Goal: Information Seeking & Learning: Learn about a topic

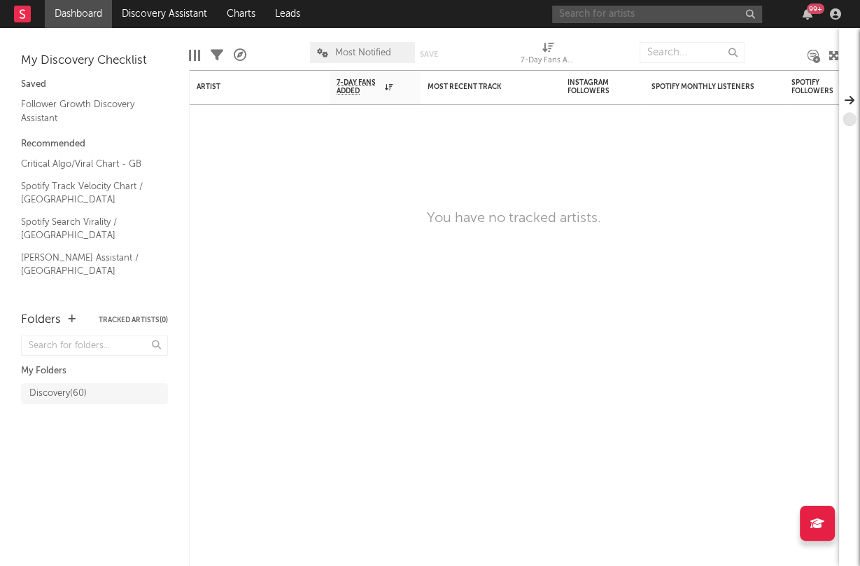
click at [577, 15] on input "text" at bounding box center [657, 15] width 210 height 18
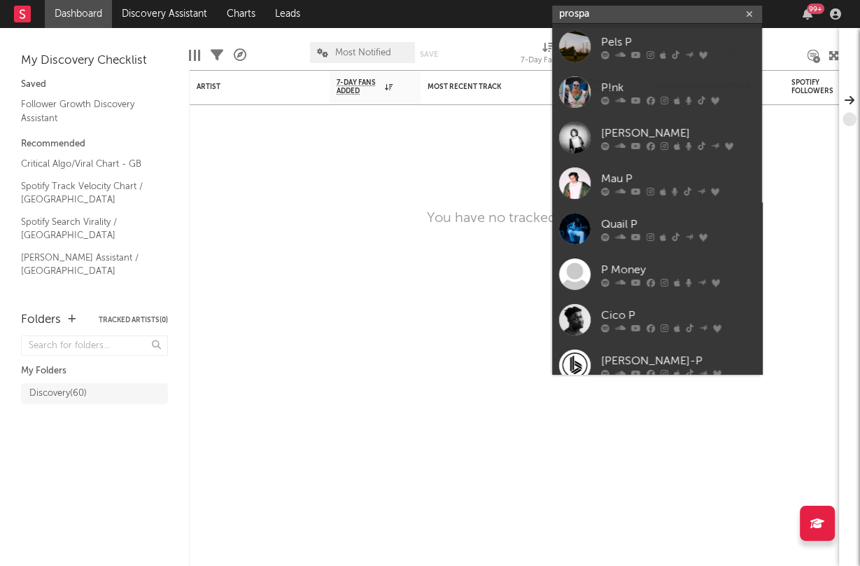
type input "prospa"
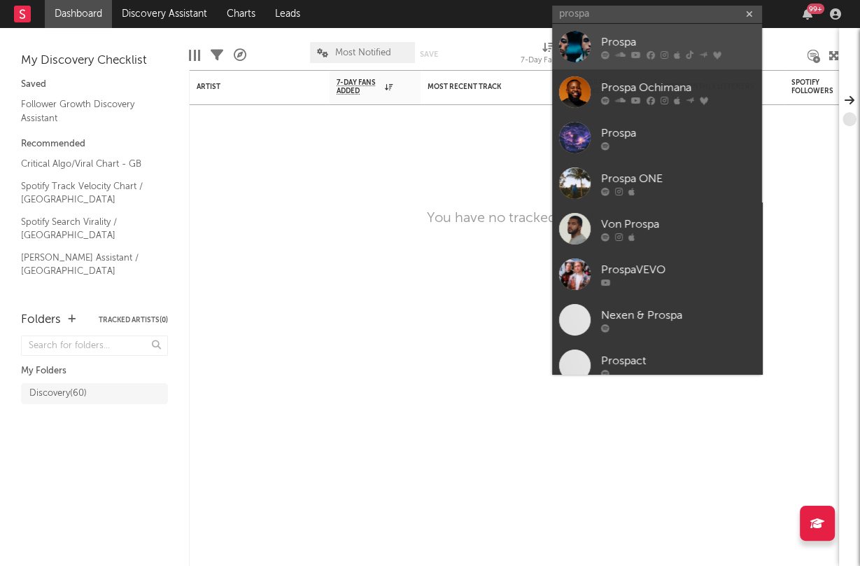
click at [615, 36] on div "Prospa" at bounding box center [678, 42] width 154 height 17
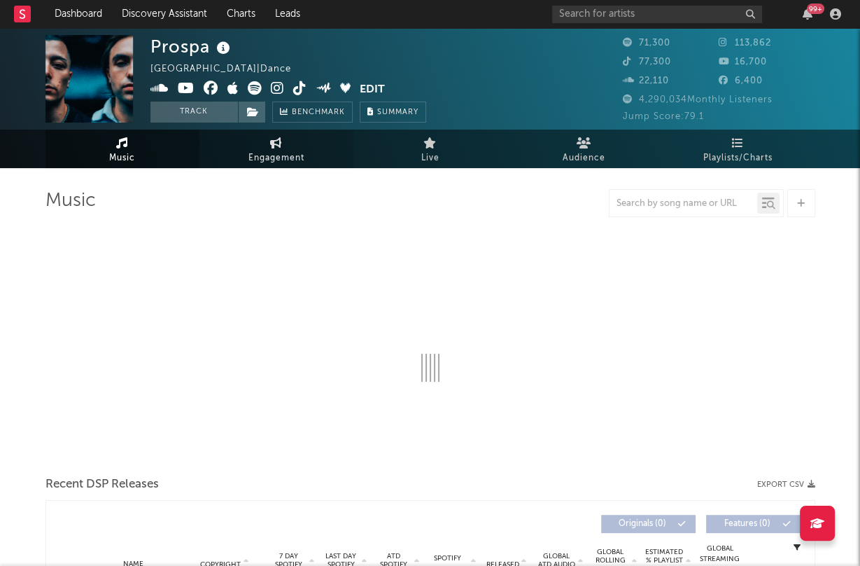
select select "6m"
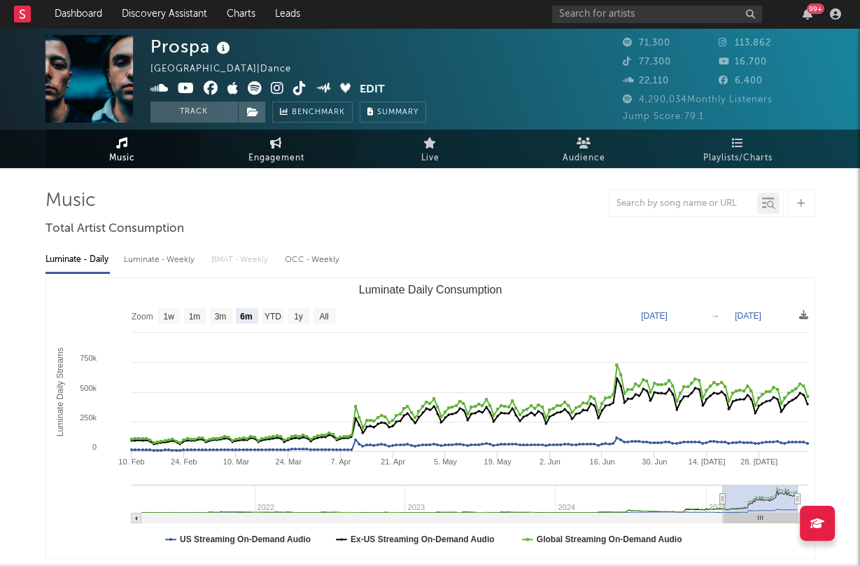
click at [293, 156] on span "Engagement" at bounding box center [277, 158] width 56 height 17
select select "1w"
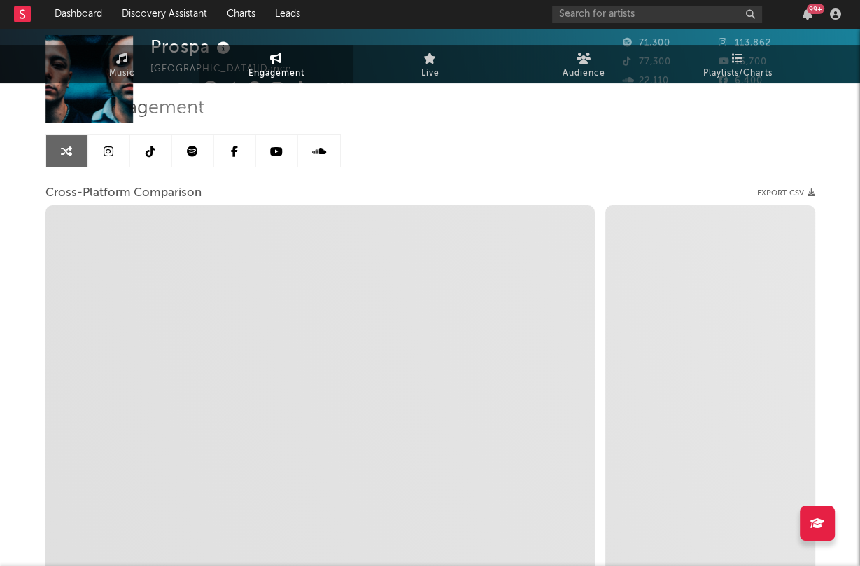
select select "1m"
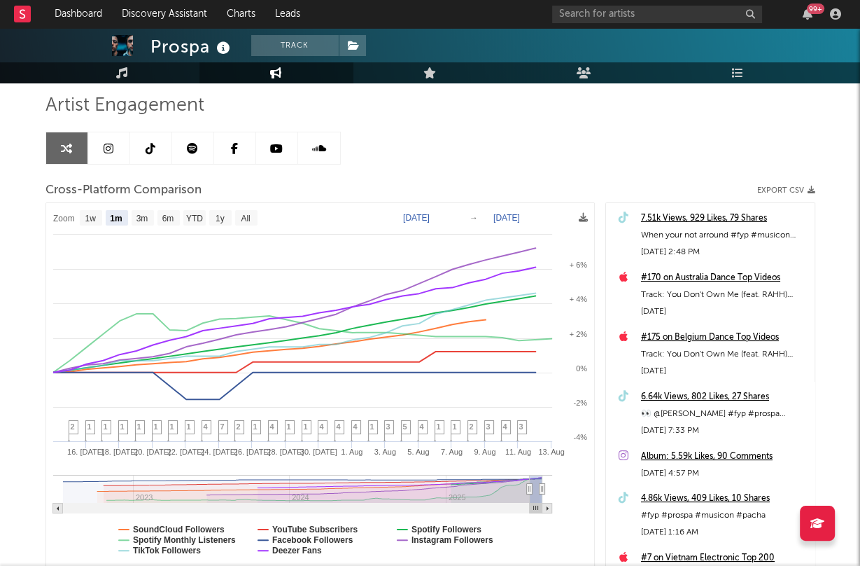
scroll to position [96, 0]
click at [146, 143] on icon at bounding box center [151, 147] width 10 height 11
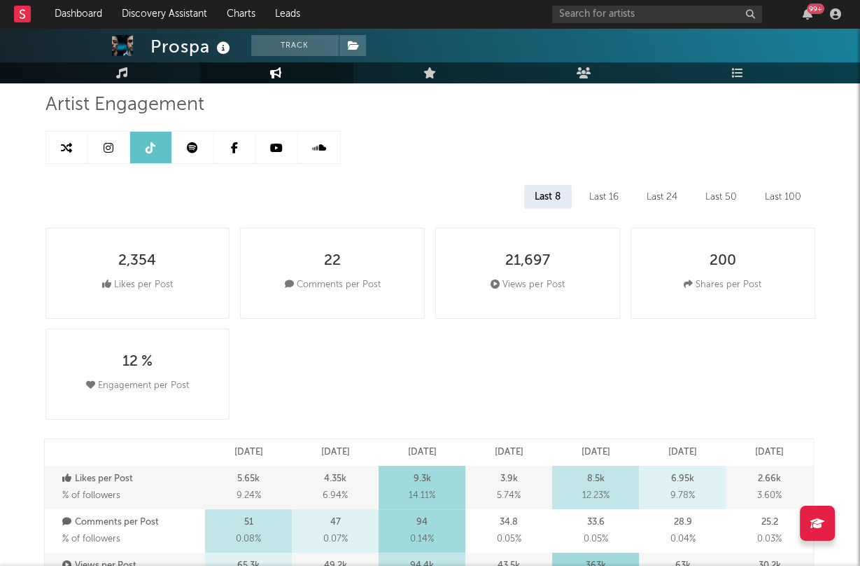
select select "6m"
click at [60, 141] on link at bounding box center [67, 148] width 42 height 32
select select "1m"
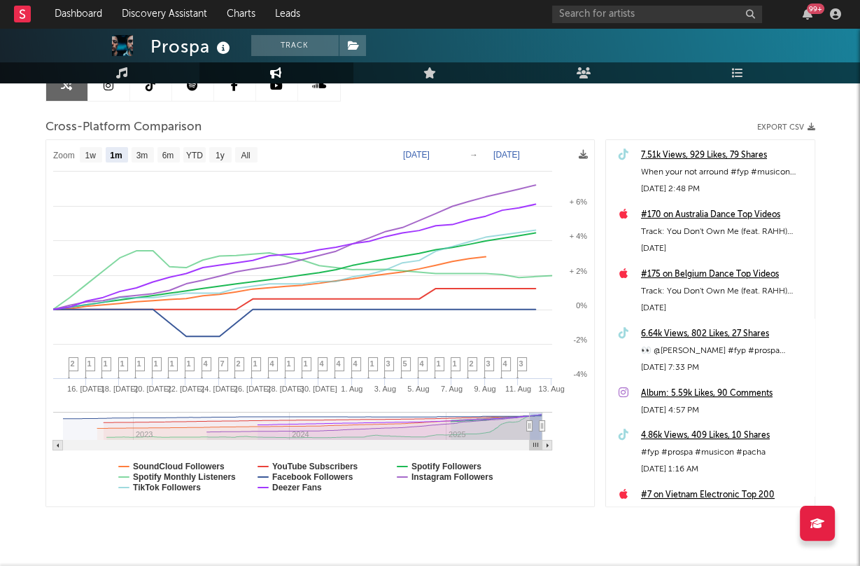
scroll to position [158, 0]
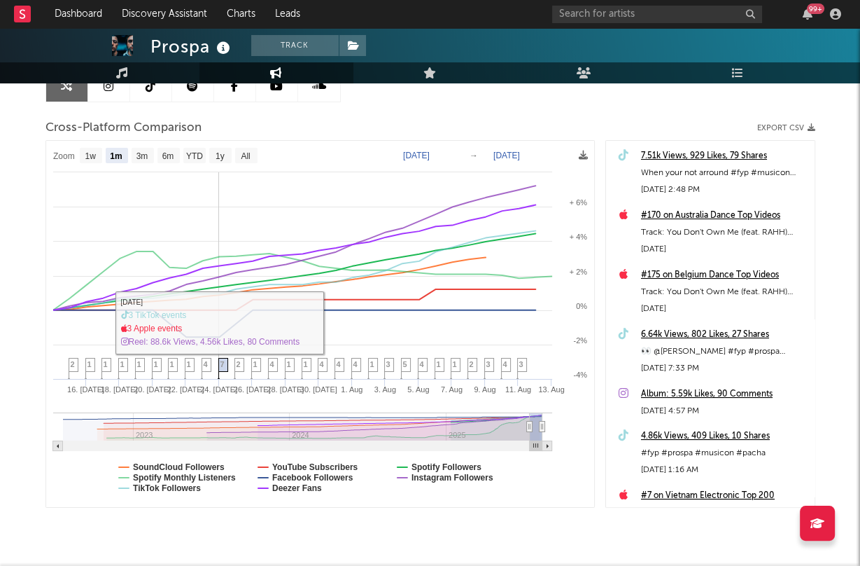
click at [221, 366] on span "7" at bounding box center [223, 364] width 4 height 8
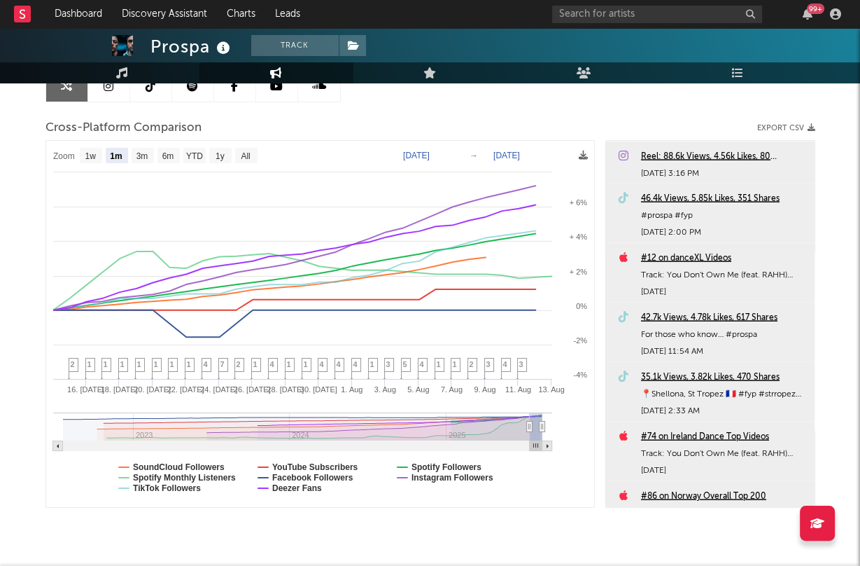
click at [719, 197] on div "46.4k Views, 5.85k Likes, 351 Shares" at bounding box center [724, 198] width 167 height 17
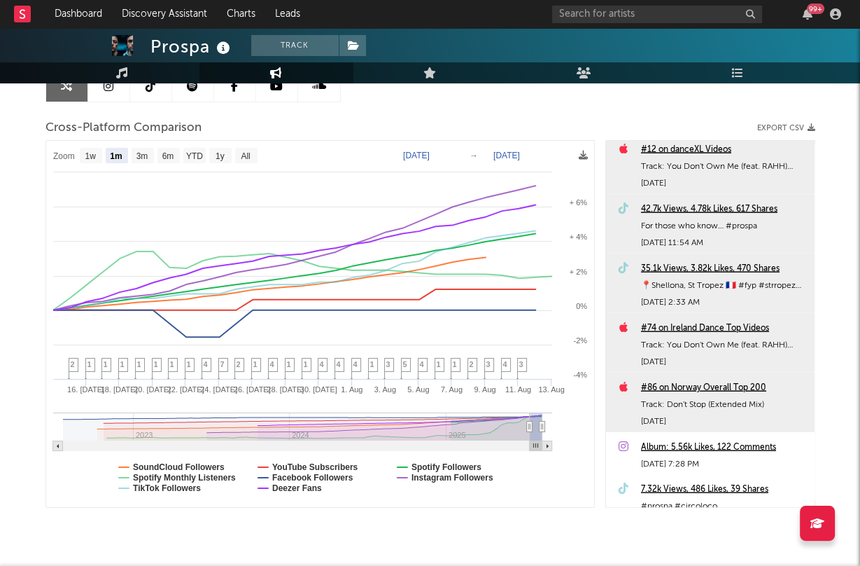
scroll to position [2842, 0]
click at [690, 208] on div "42.7k Views, 4.78k Likes, 617 Shares" at bounding box center [724, 208] width 167 height 17
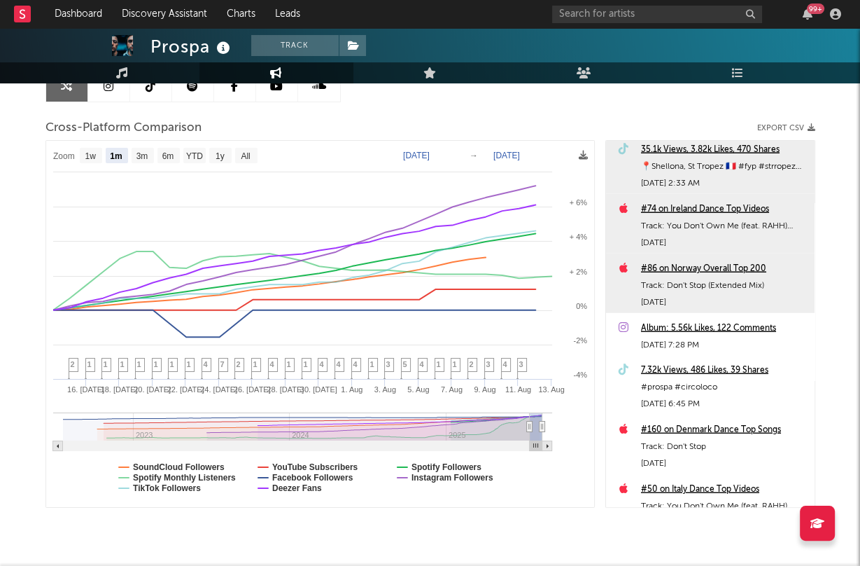
scroll to position [2962, 0]
click at [664, 373] on div "7.32k Views, 486 Likes, 39 Shares" at bounding box center [724, 369] width 167 height 17
